Goal: Task Accomplishment & Management: Use online tool/utility

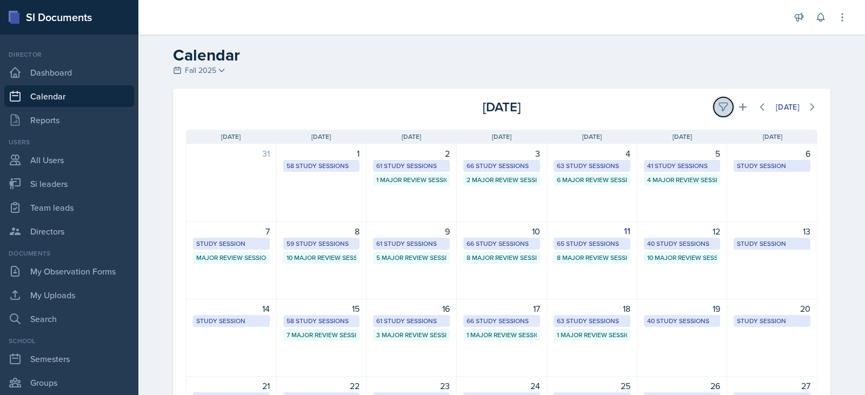
click at [726, 109] on button at bounding box center [723, 106] width 19 height 19
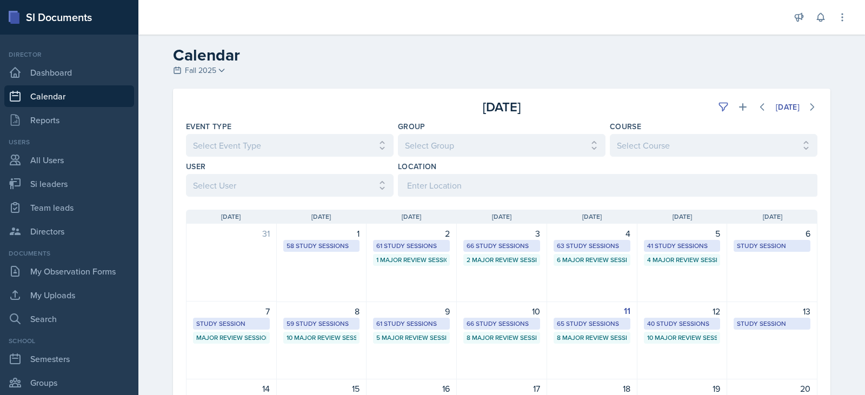
click at [376, 189] on select "Select User All [PERSON_NAME] [PERSON_NAME] [PERSON_NAME] [PERSON_NAME] [PERSON…" at bounding box center [290, 185] width 208 height 23
click at [186, 174] on select "Select User All [PERSON_NAME] [PERSON_NAME] [PERSON_NAME] [PERSON_NAME] [PERSON…" at bounding box center [290, 185] width 208 height 23
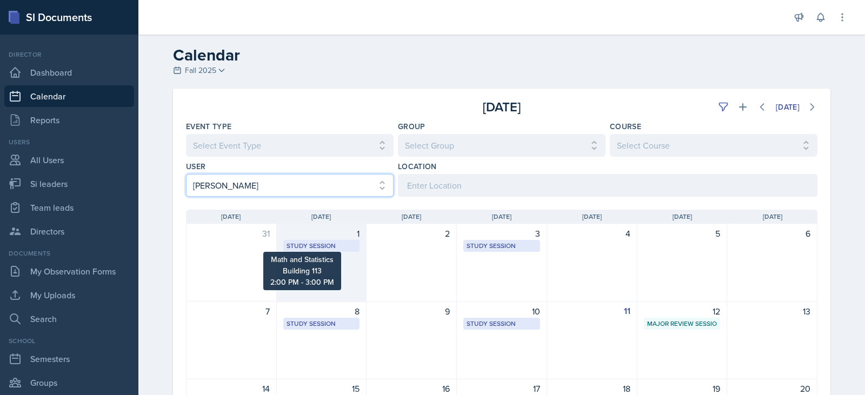
scroll to position [54, 0]
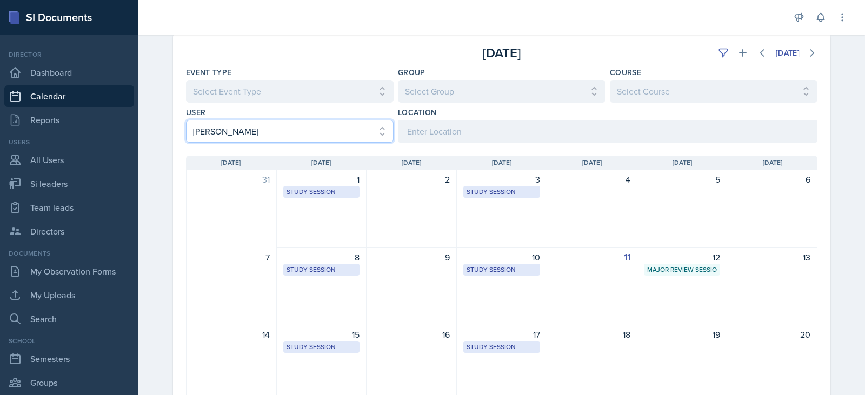
click at [344, 134] on select "Select User All [PERSON_NAME] [PERSON_NAME] [PERSON_NAME] [PERSON_NAME] [PERSON…" at bounding box center [290, 131] width 208 height 23
click at [234, 126] on select "Select User All [PERSON_NAME] [PERSON_NAME] [PERSON_NAME] [PERSON_NAME] [PERSON…" at bounding box center [290, 131] width 208 height 23
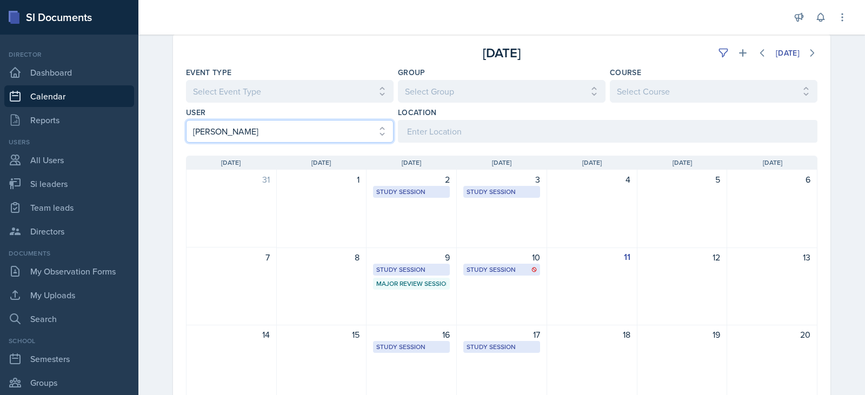
select select "5e5969cc-2067-472f-b37a-4a7e3dacf5b7"
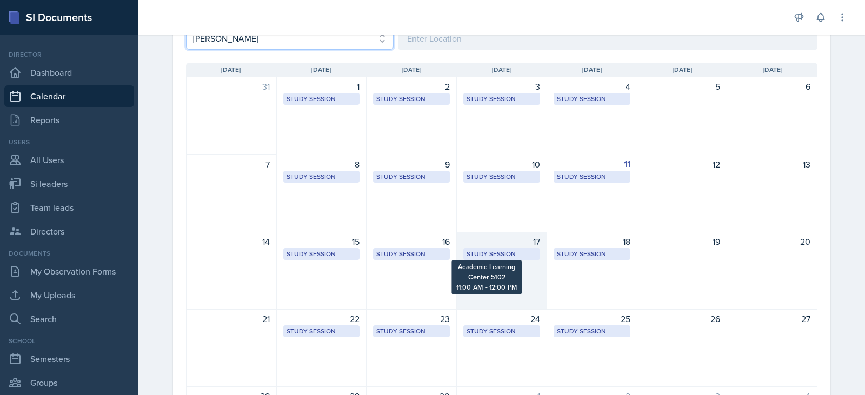
scroll to position [216, 0]
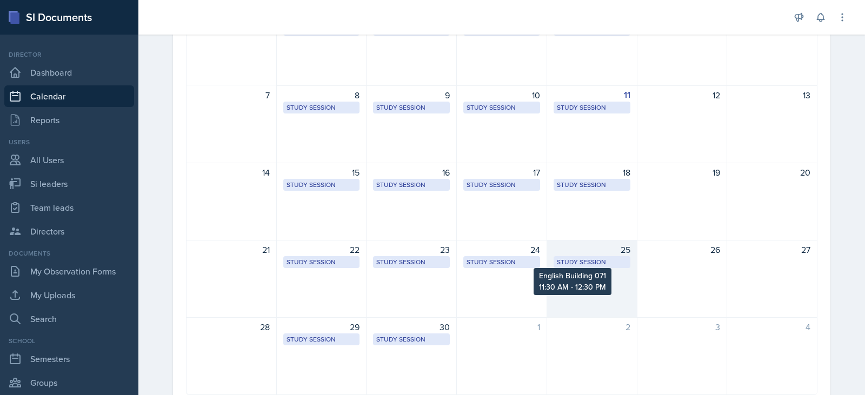
click at [592, 266] on div "Study Session" at bounding box center [592, 262] width 70 height 10
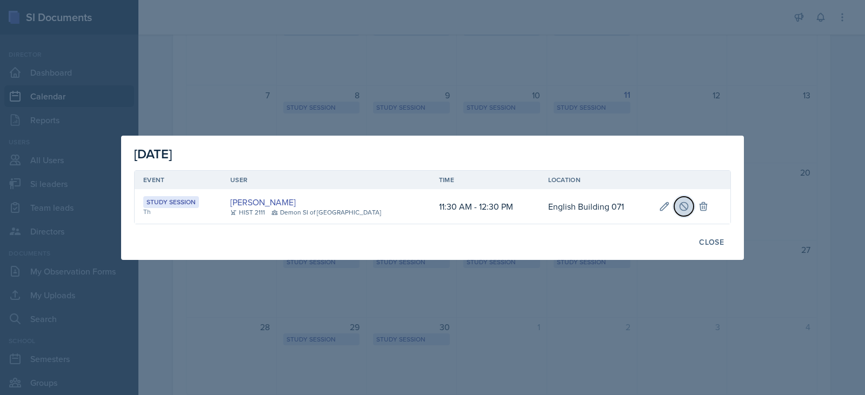
click at [679, 204] on icon at bounding box center [684, 206] width 11 height 11
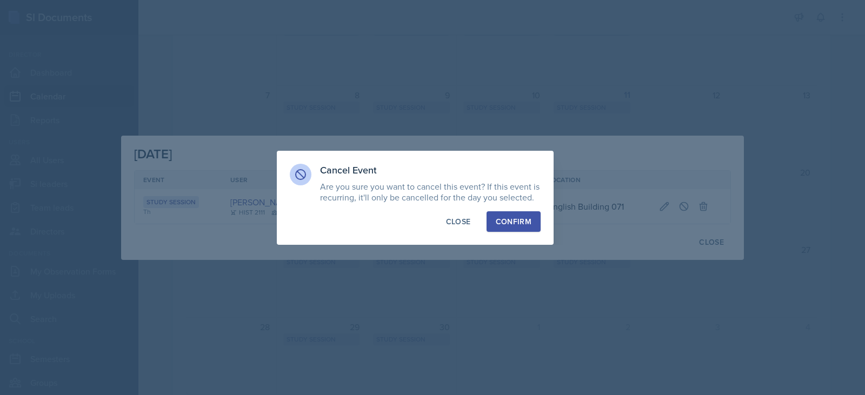
click at [524, 224] on div "Confirm" at bounding box center [514, 221] width 36 height 11
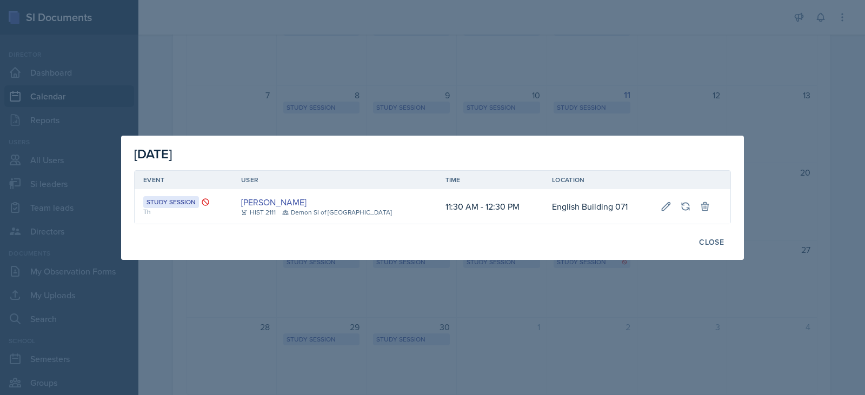
click at [337, 55] on div at bounding box center [432, 197] width 865 height 395
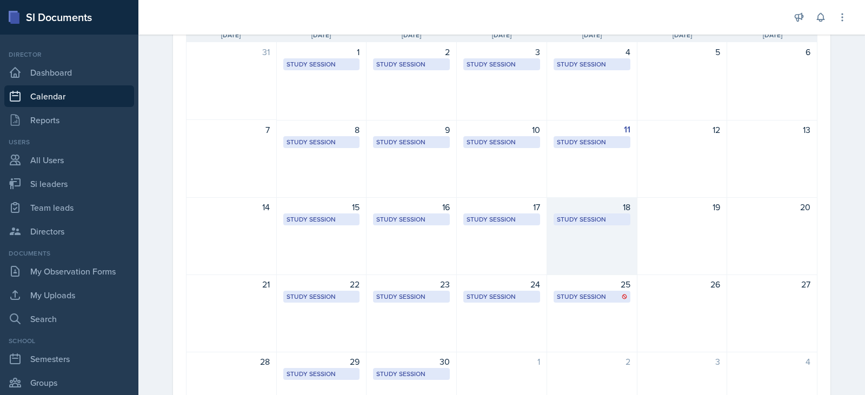
scroll to position [162, 0]
